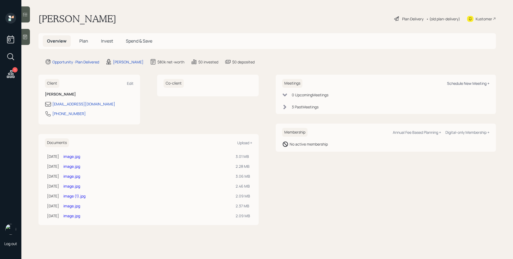
click at [469, 83] on div "Schedule New Meeting +" at bounding box center [468, 83] width 43 height 5
select select "d946c976-65aa-4529-ac9d-02c4f1114fc0"
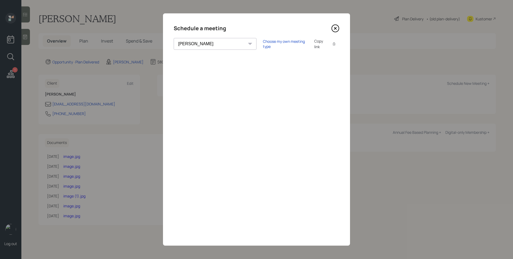
click at [335, 29] on icon at bounding box center [335, 28] width 8 height 8
